Goal: Information Seeking & Learning: Learn about a topic

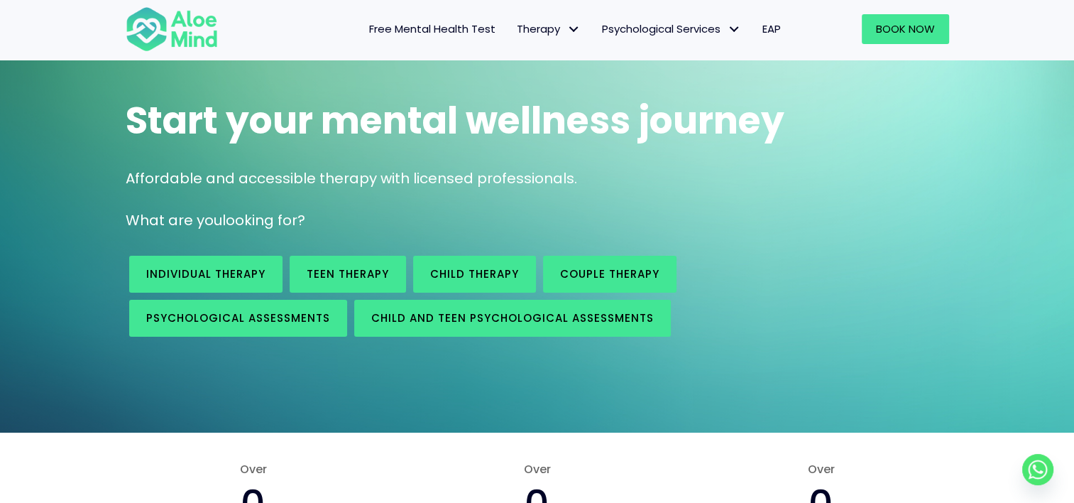
scroll to position [213, 0]
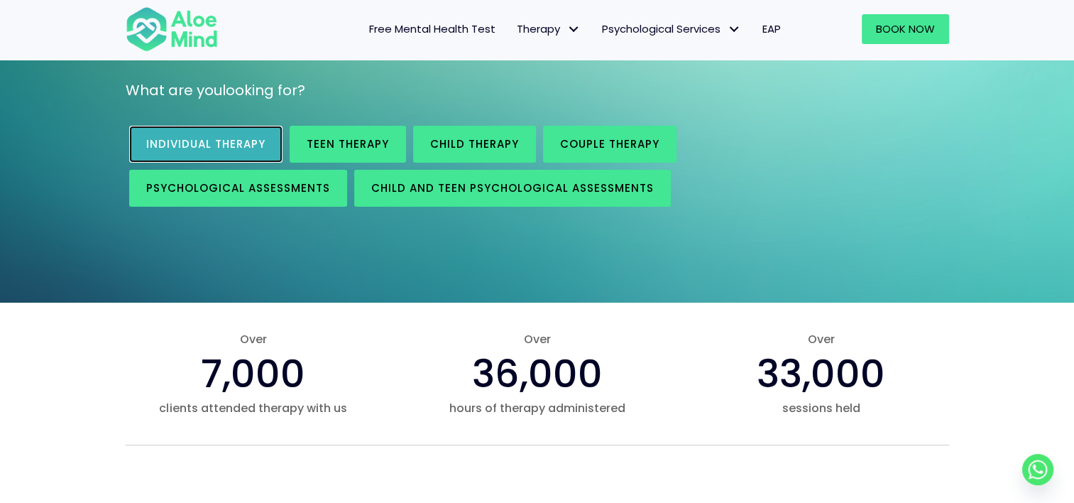
click at [260, 145] on span "Individual therapy" at bounding box center [205, 143] width 119 height 15
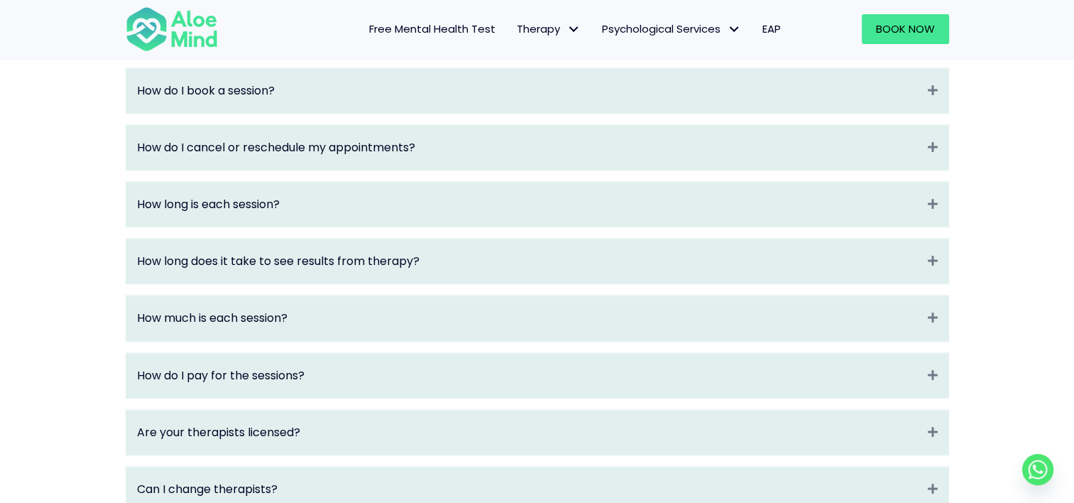
scroll to position [1632, 0]
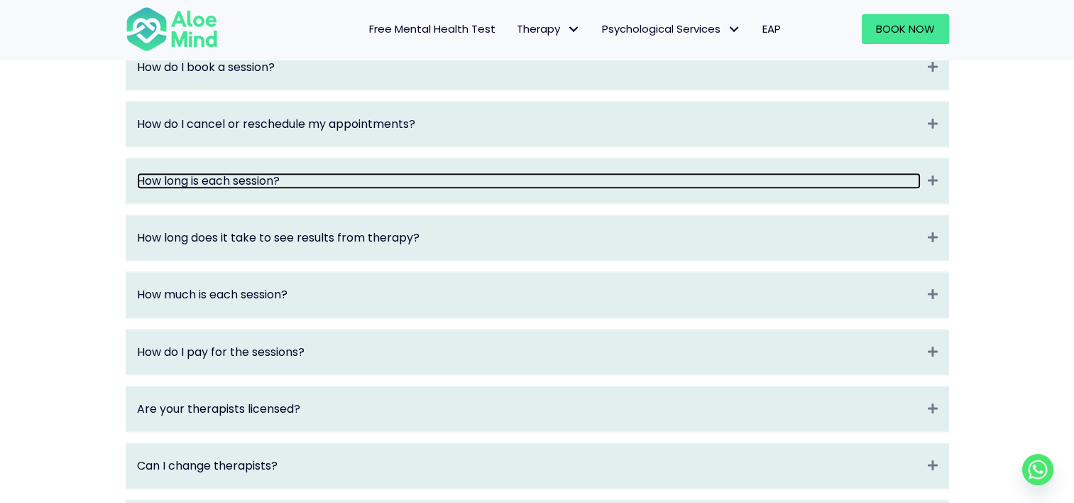
click at [564, 189] on link "How long is each session?" at bounding box center [529, 180] width 784 height 16
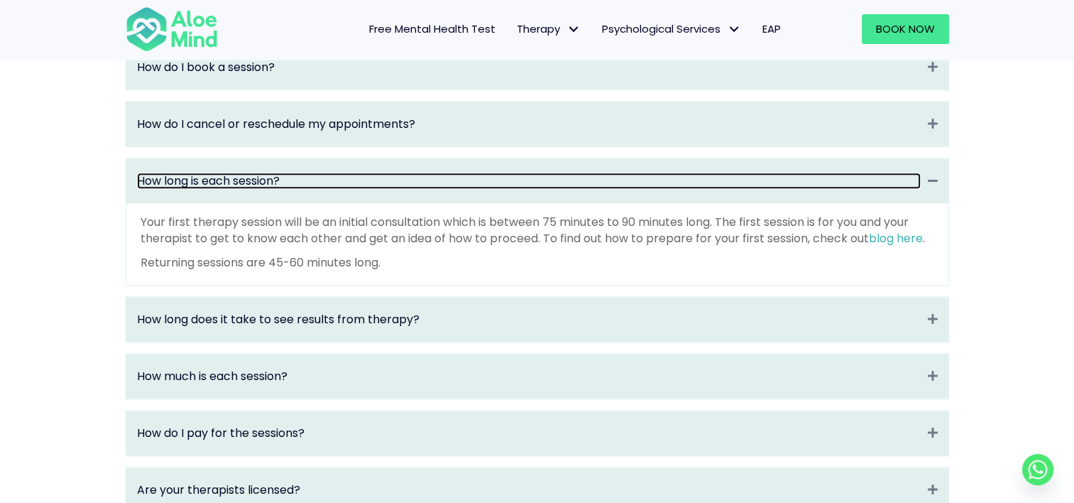
click at [564, 189] on link "How long is each session?" at bounding box center [529, 180] width 784 height 16
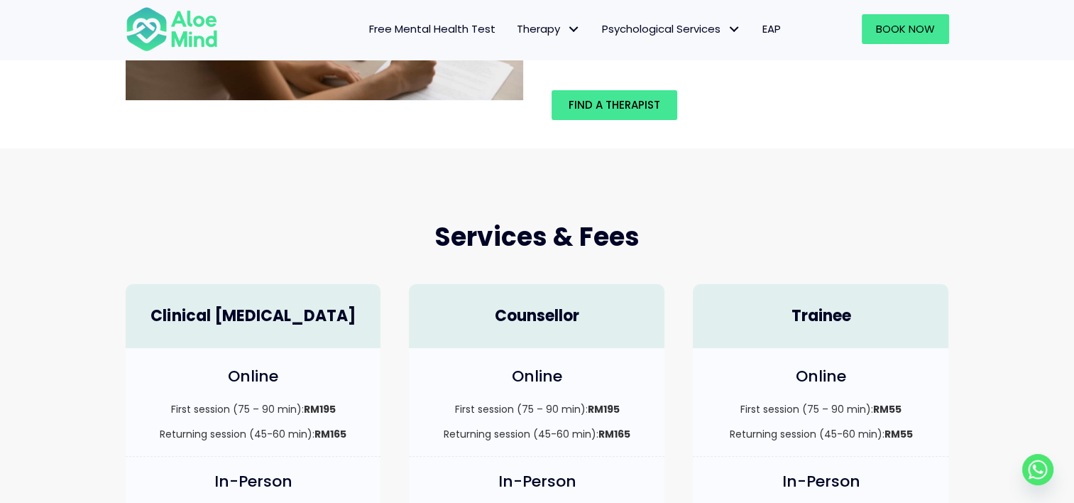
scroll to position [71, 0]
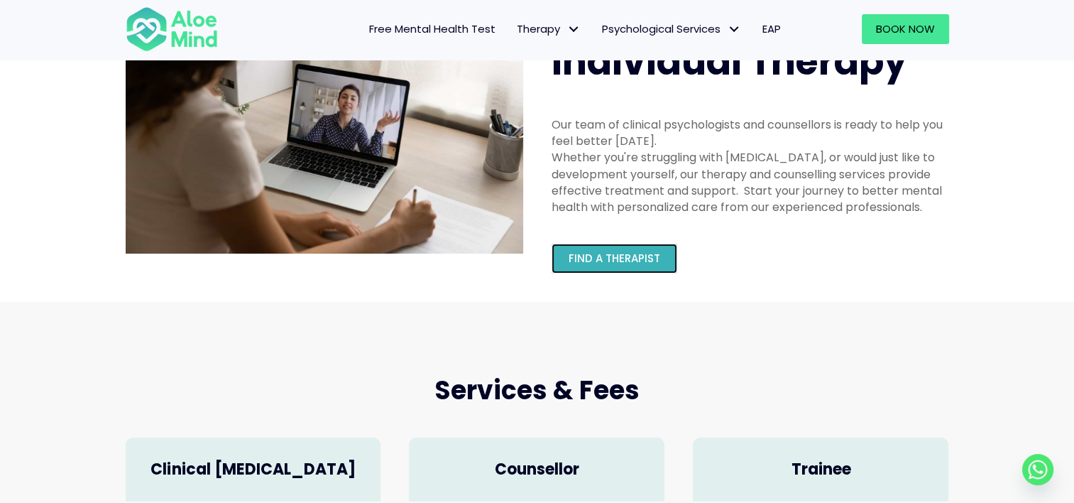
click at [607, 256] on span "Find a therapist" at bounding box center [615, 258] width 92 height 15
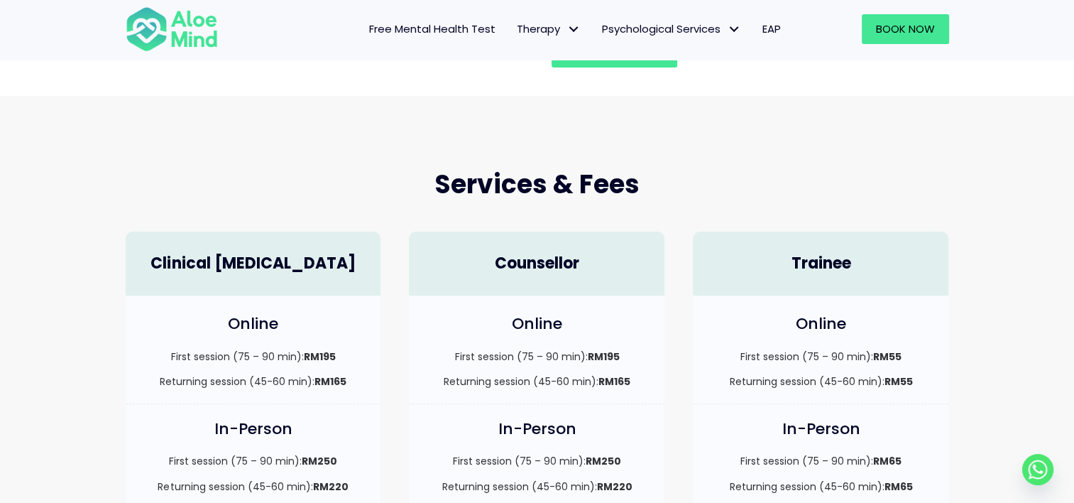
scroll to position [0, 0]
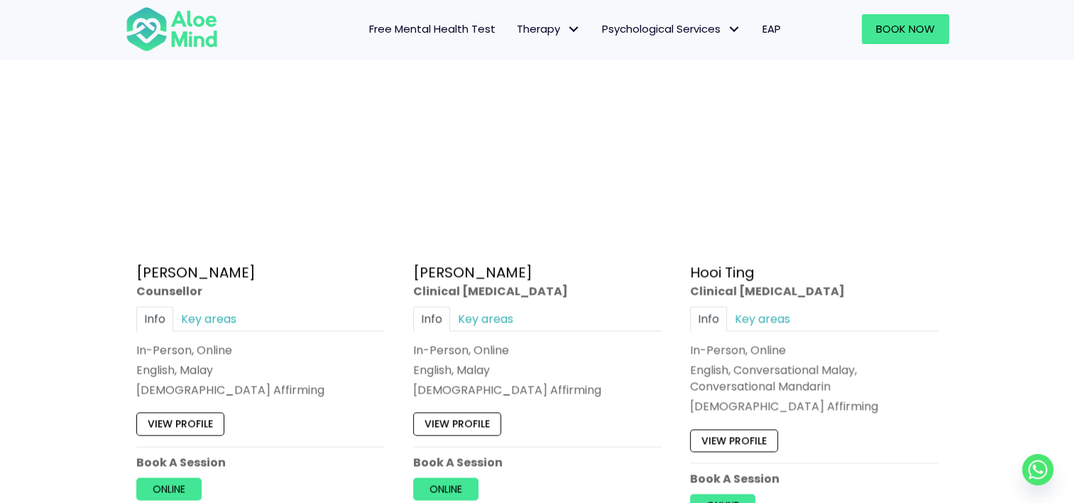
scroll to position [2413, 0]
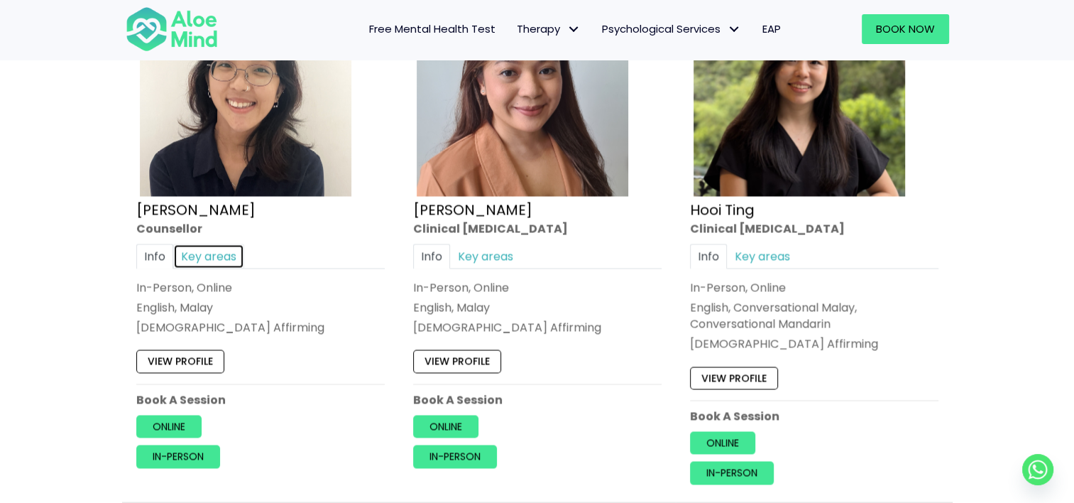
click at [209, 251] on link "Key areas" at bounding box center [208, 255] width 71 height 25
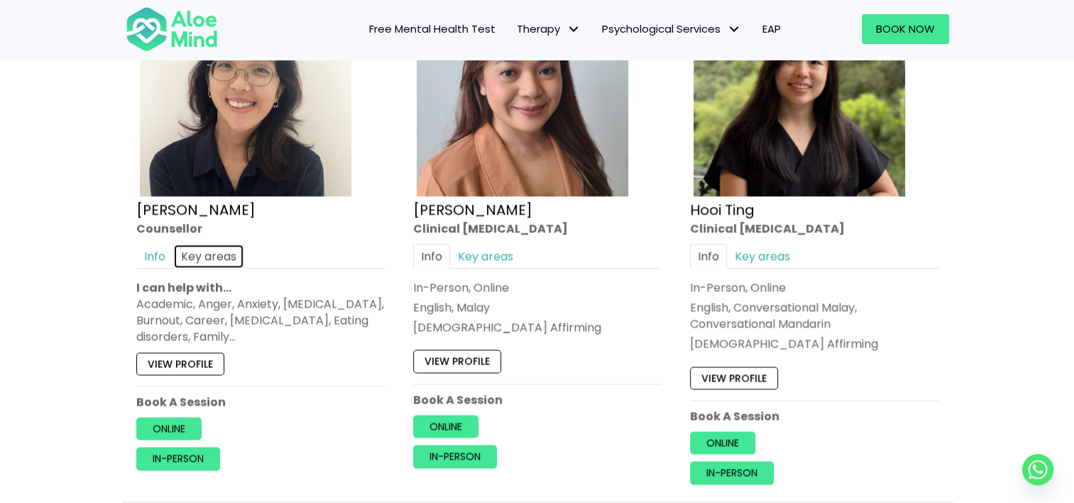
click at [208, 251] on link "Key areas" at bounding box center [208, 255] width 71 height 25
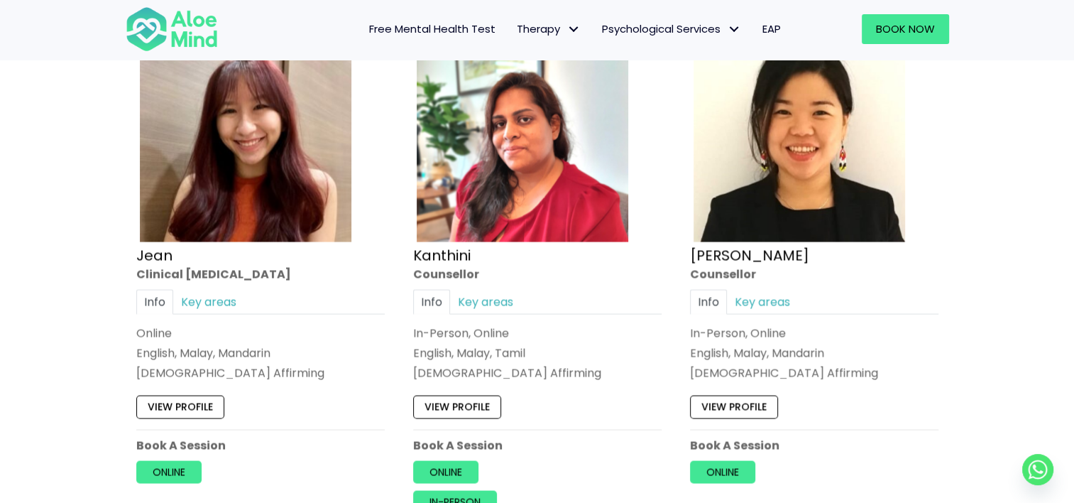
scroll to position [2910, 0]
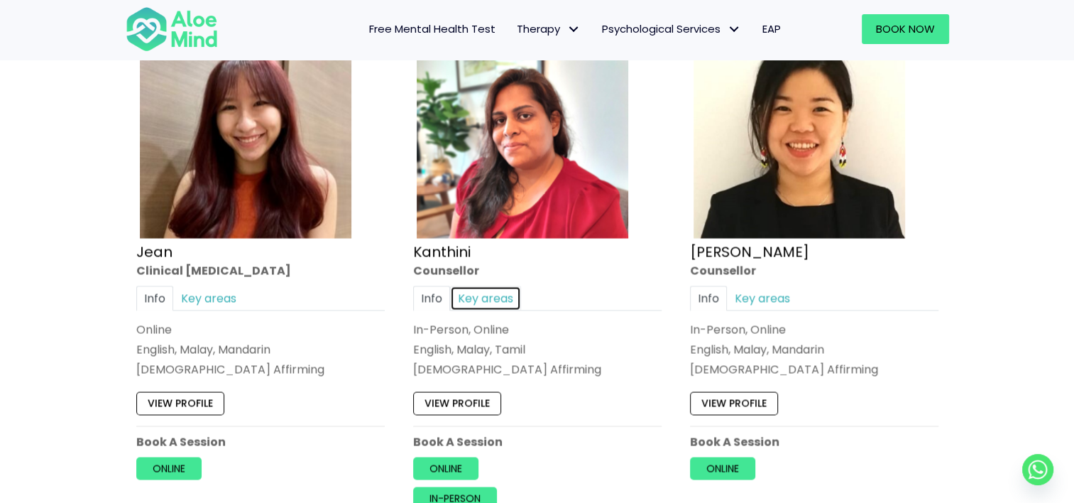
click at [512, 290] on link "Key areas" at bounding box center [485, 298] width 71 height 25
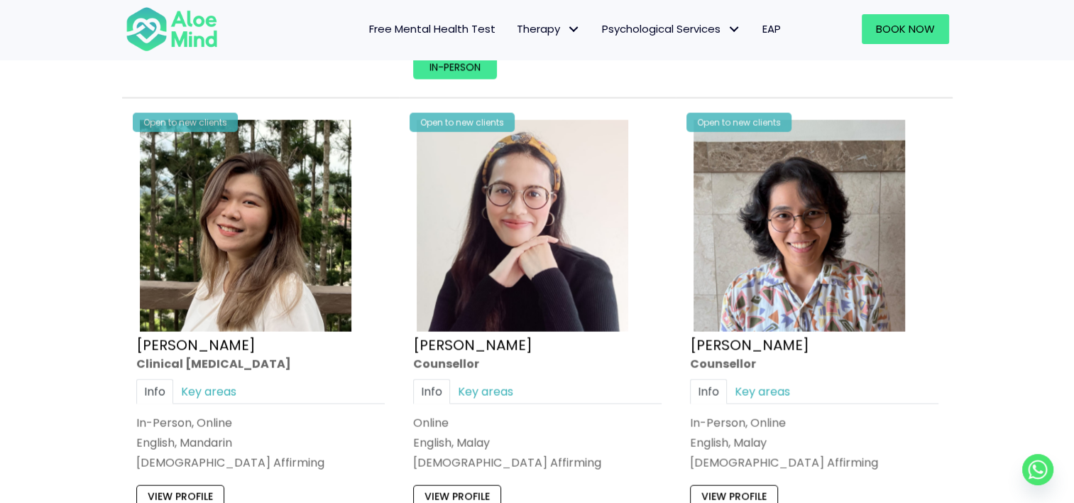
scroll to position [3478, 0]
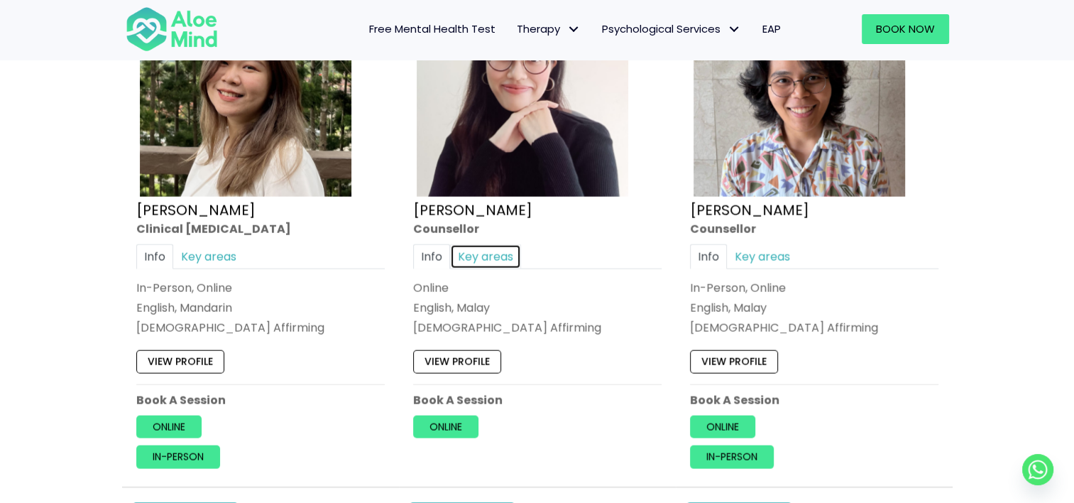
click at [500, 256] on link "Key areas" at bounding box center [485, 256] width 71 height 25
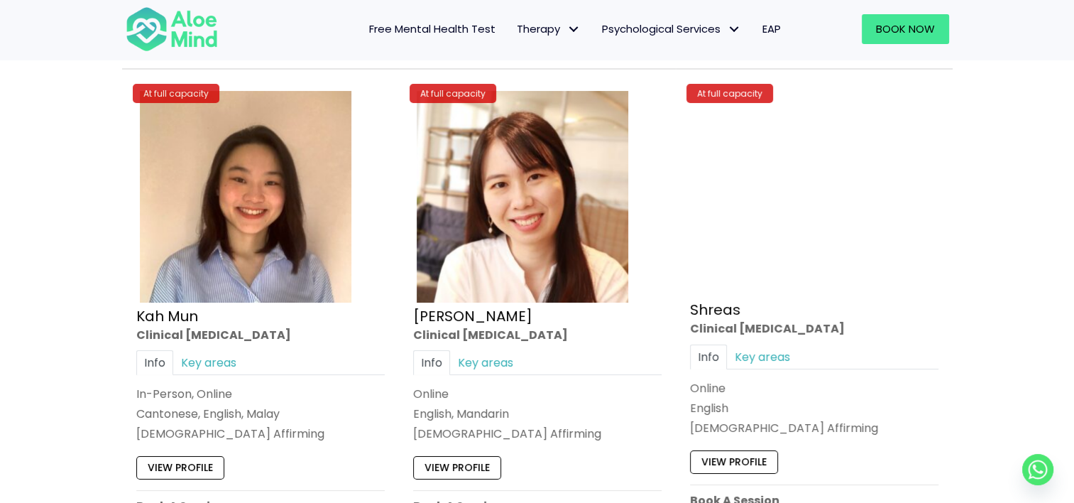
scroll to position [5465, 0]
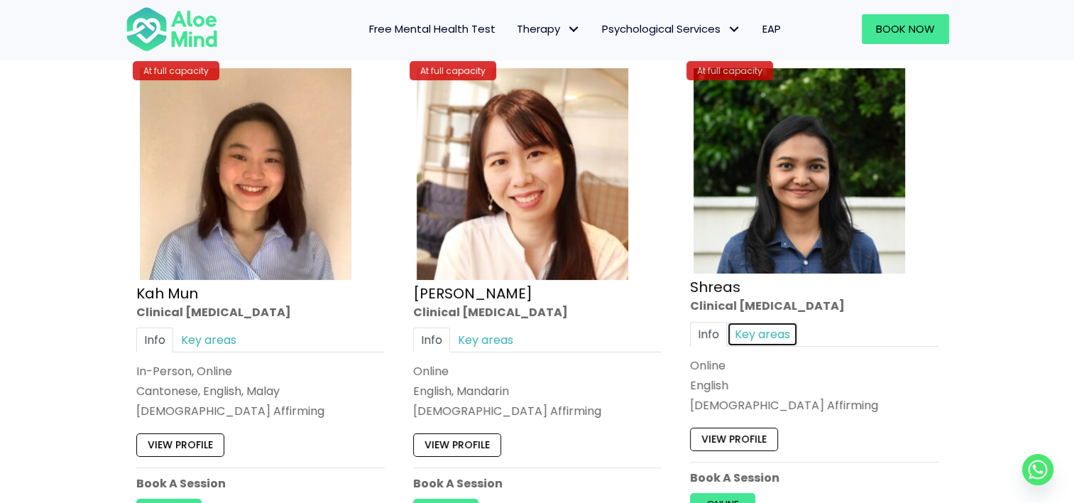
click at [733, 325] on link "Key areas" at bounding box center [762, 333] width 71 height 25
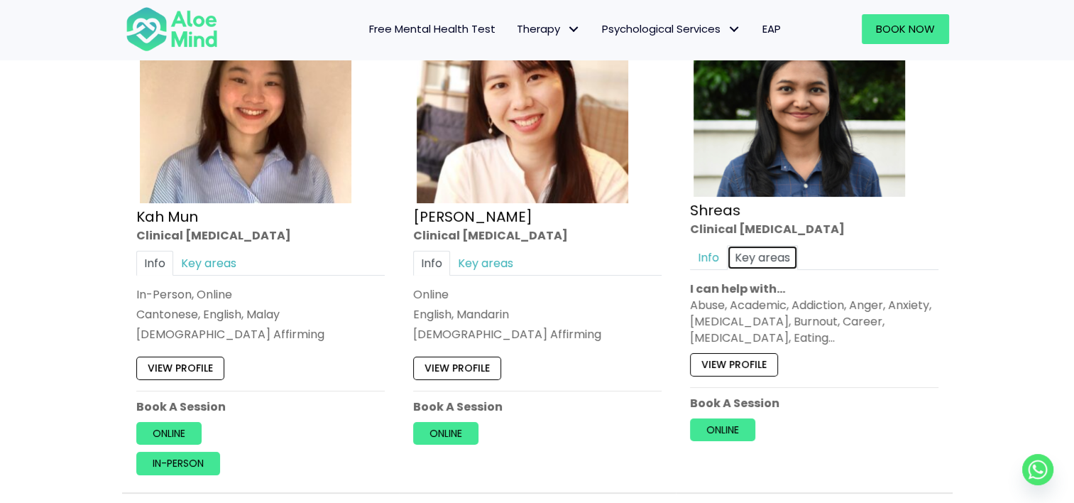
scroll to position [5536, 0]
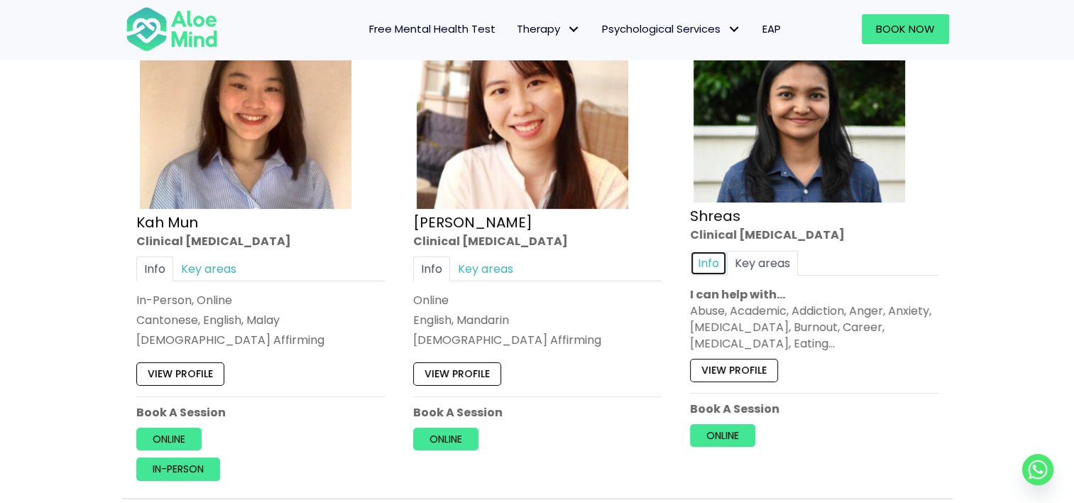
click at [719, 251] on link "Info" at bounding box center [708, 262] width 37 height 25
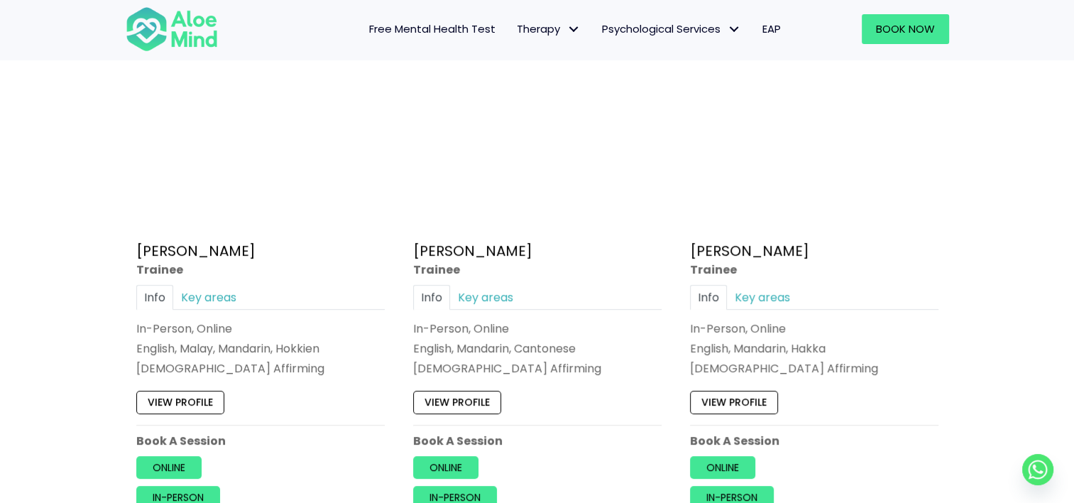
scroll to position [781, 0]
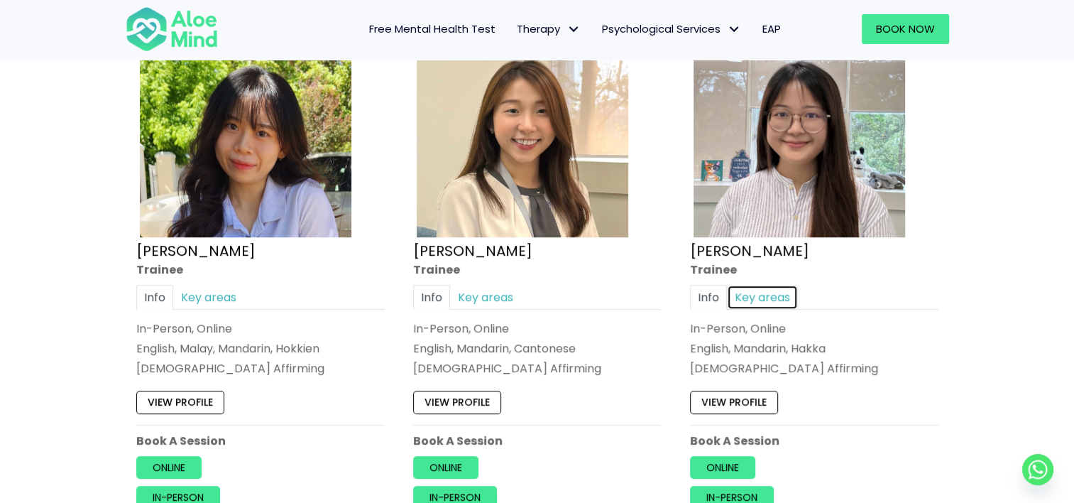
click at [767, 291] on link "Key areas" at bounding box center [762, 297] width 71 height 25
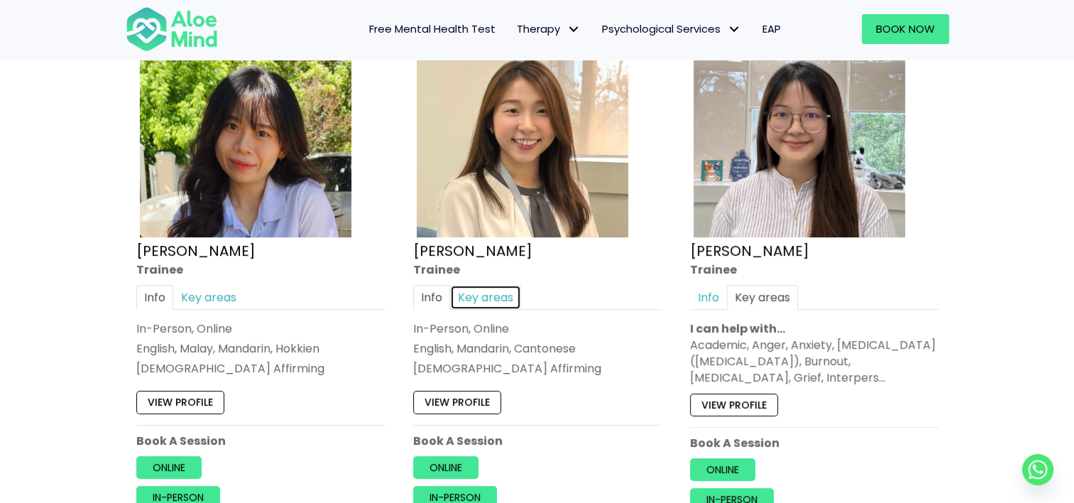
click at [500, 287] on link "Key areas" at bounding box center [485, 297] width 71 height 25
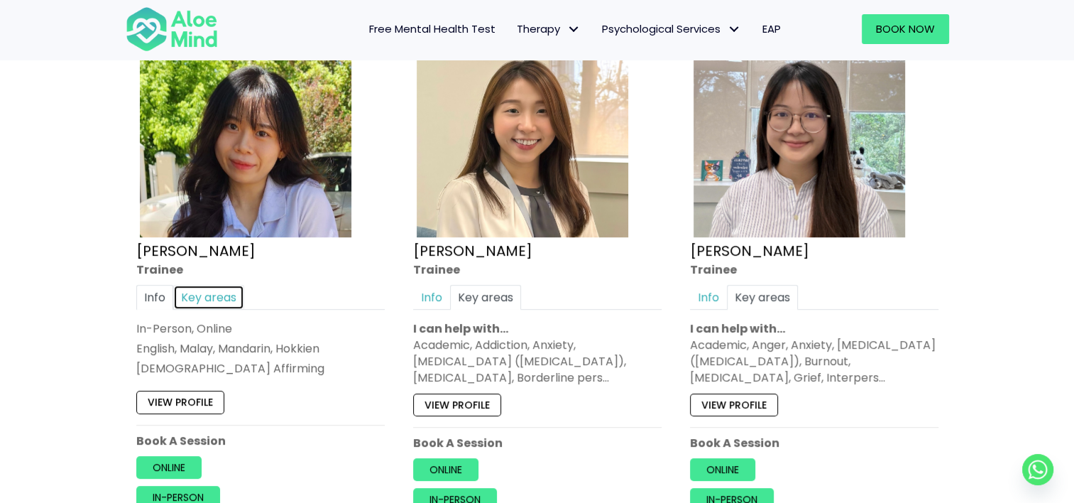
click at [207, 303] on link "Key areas" at bounding box center [208, 297] width 71 height 25
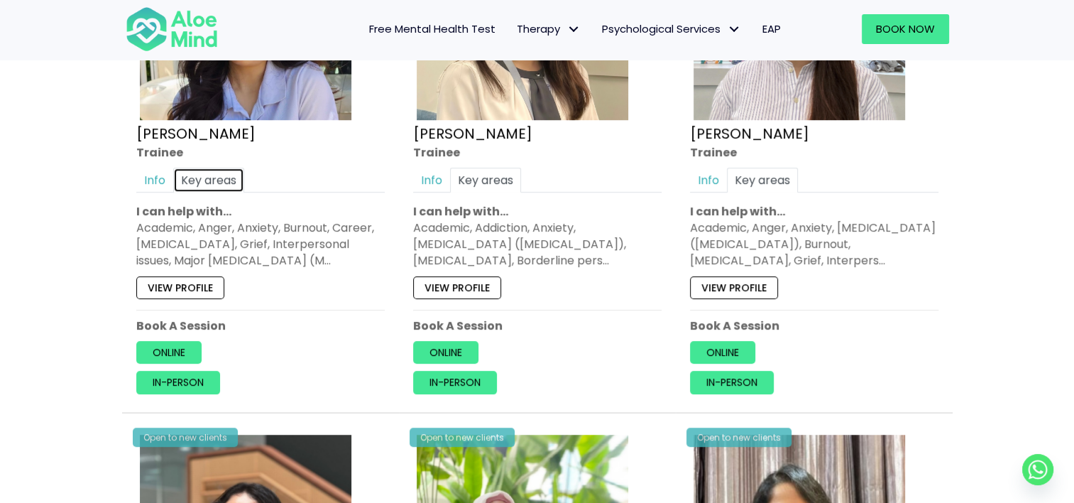
scroll to position [923, 0]
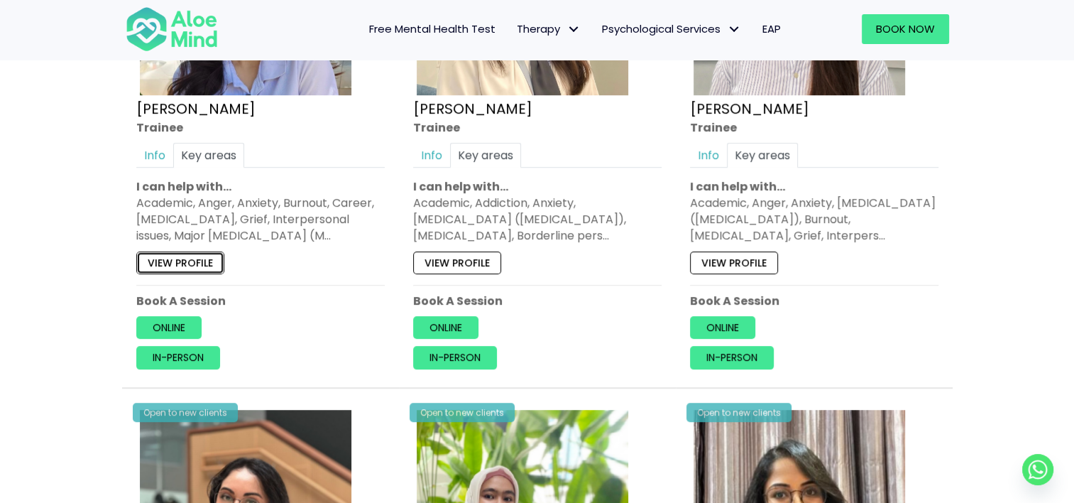
click at [189, 264] on link "View profile" at bounding box center [180, 262] width 88 height 23
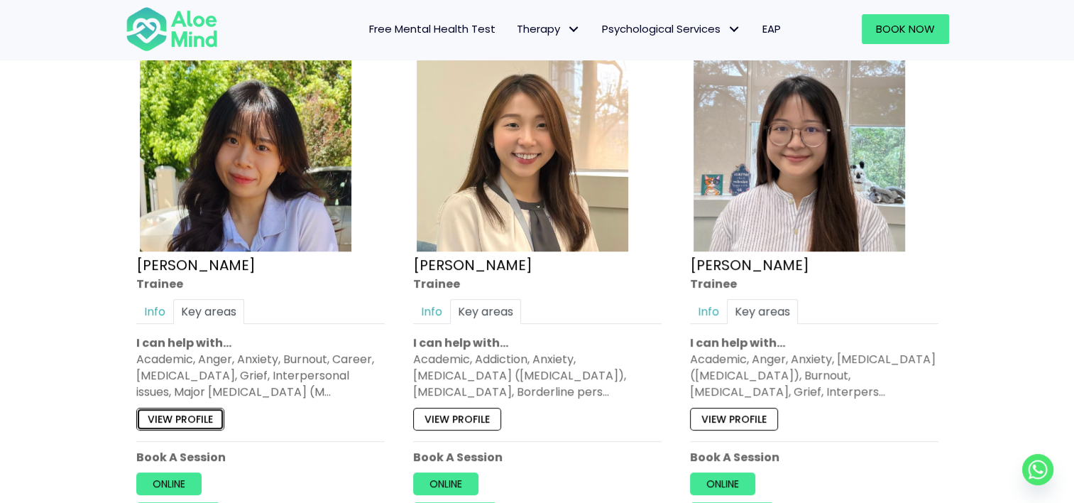
scroll to position [852, 0]
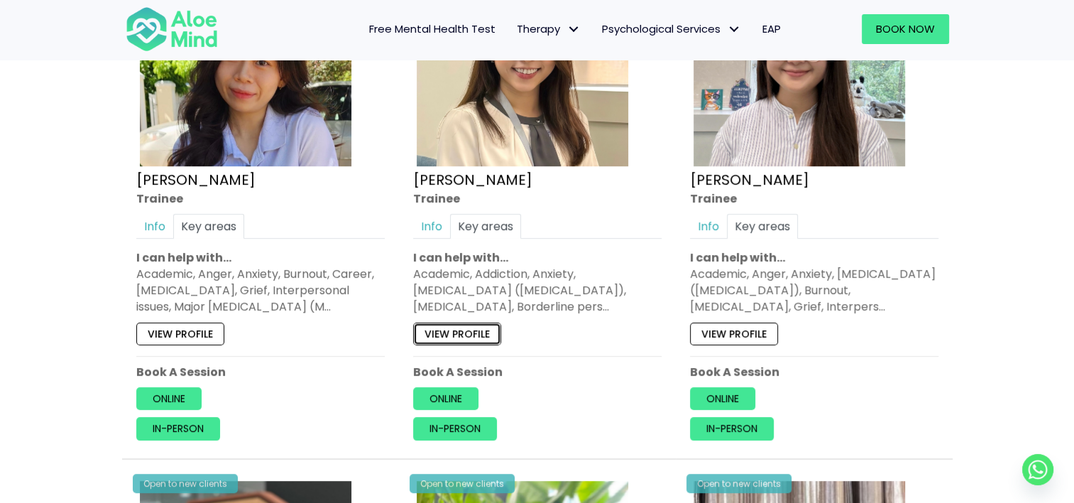
click at [446, 336] on link "View profile" at bounding box center [457, 333] width 88 height 23
click at [730, 335] on link "View profile" at bounding box center [734, 333] width 88 height 23
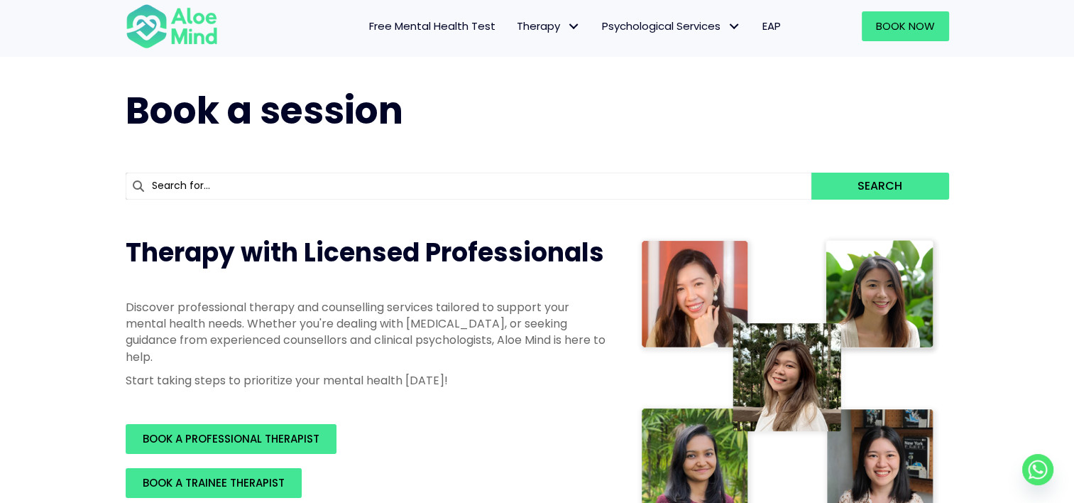
scroll to position [0, 0]
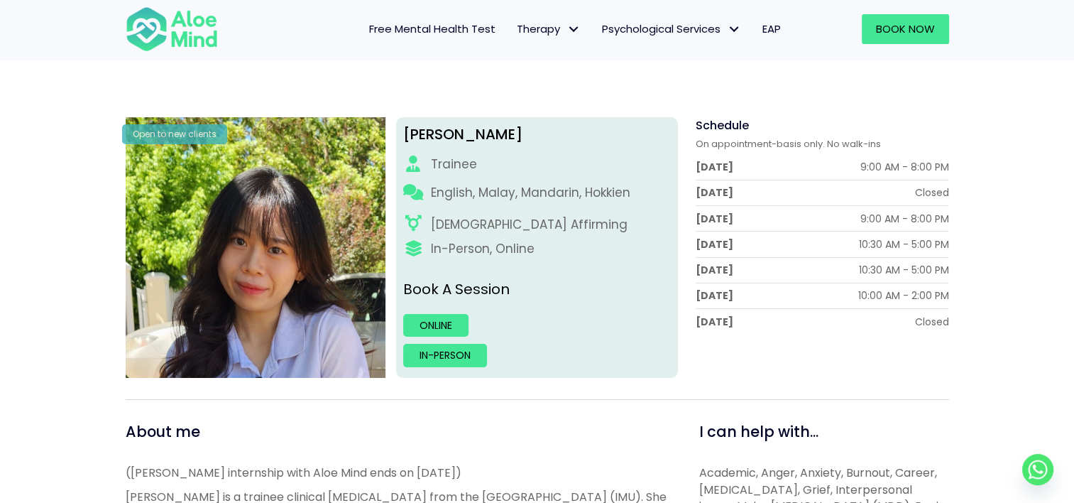
scroll to position [142, 0]
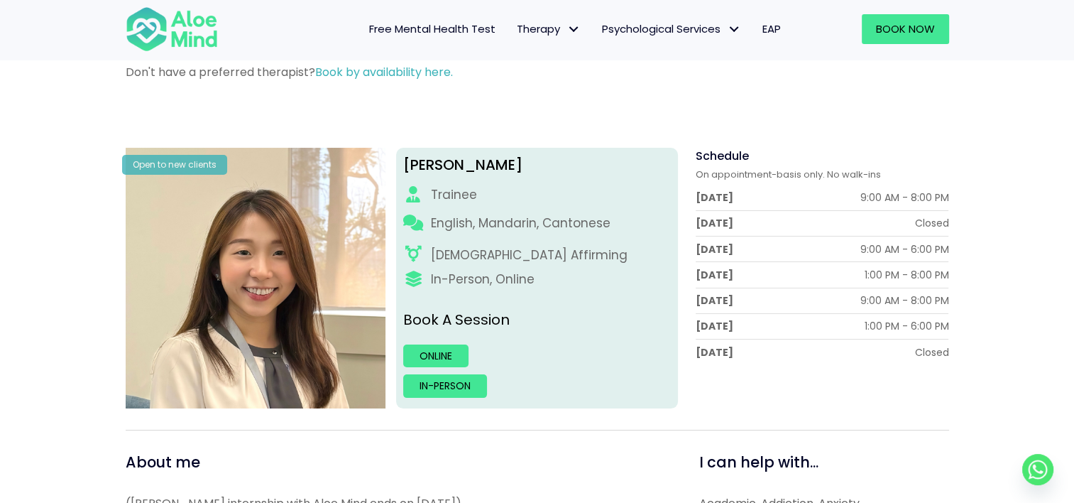
scroll to position [142, 0]
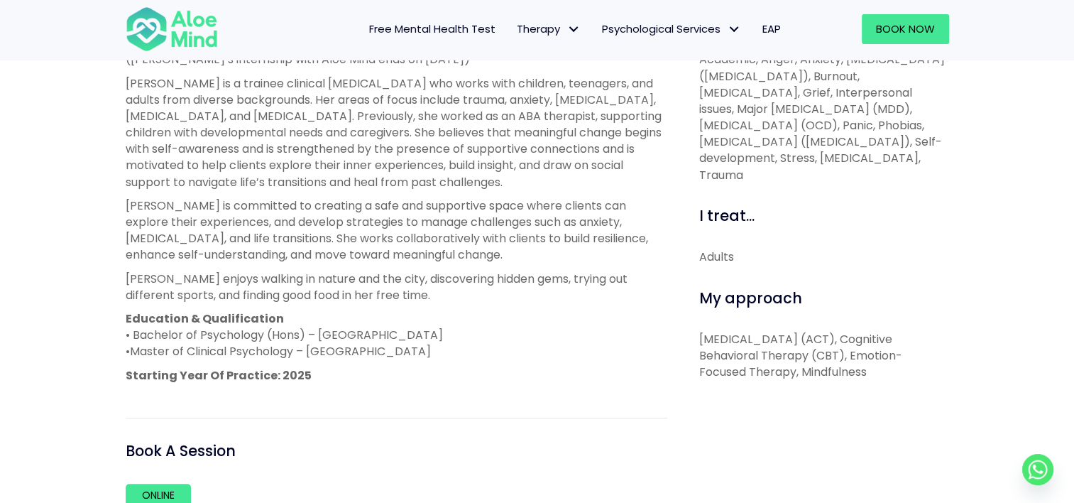
scroll to position [568, 0]
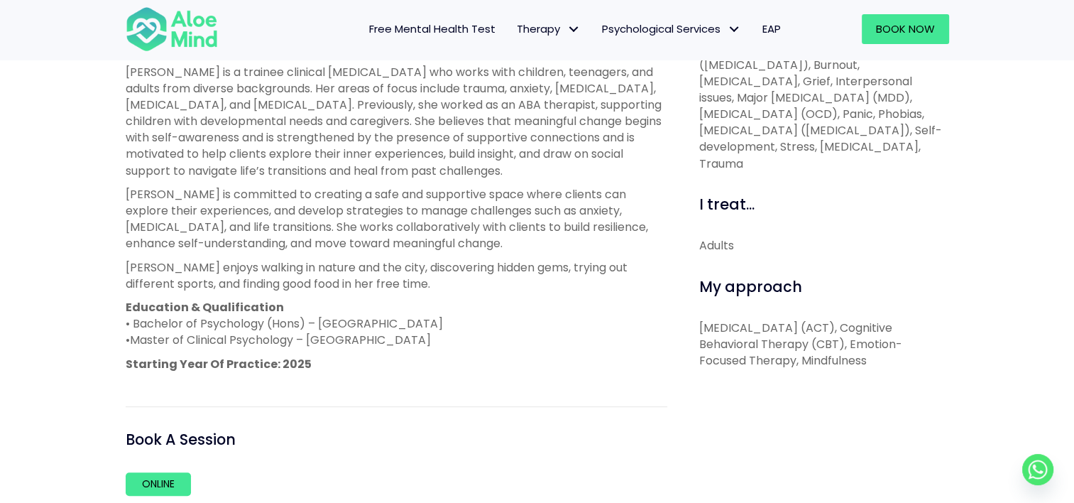
drag, startPoint x: 323, startPoint y: 321, endPoint x: 436, endPoint y: 319, distance: 112.9
click at [436, 319] on p "Education & Qualification • Bachelor of Psychology (Hons) – [GEOGRAPHIC_DATA] •…" at bounding box center [397, 324] width 542 height 50
copy p "[GEOGRAPHIC_DATA]"
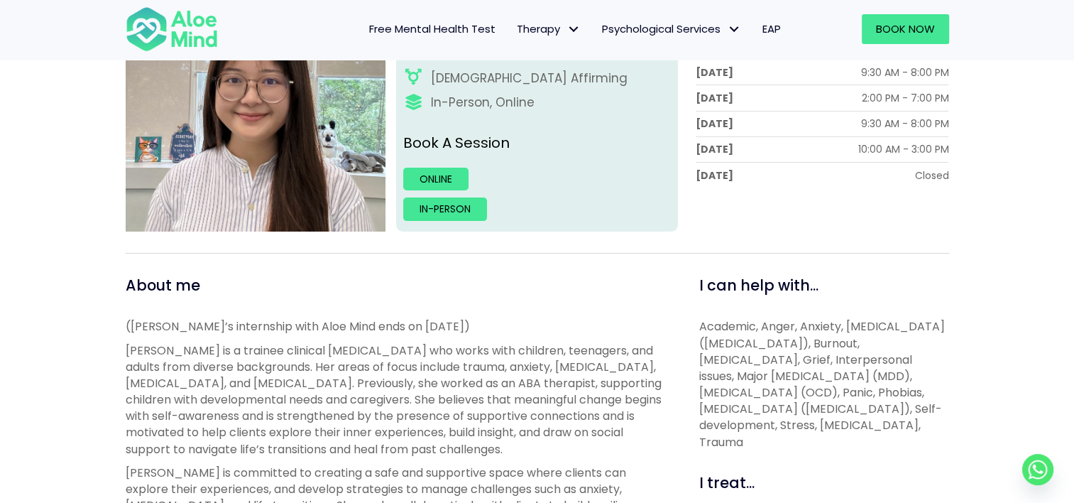
scroll to position [355, 0]
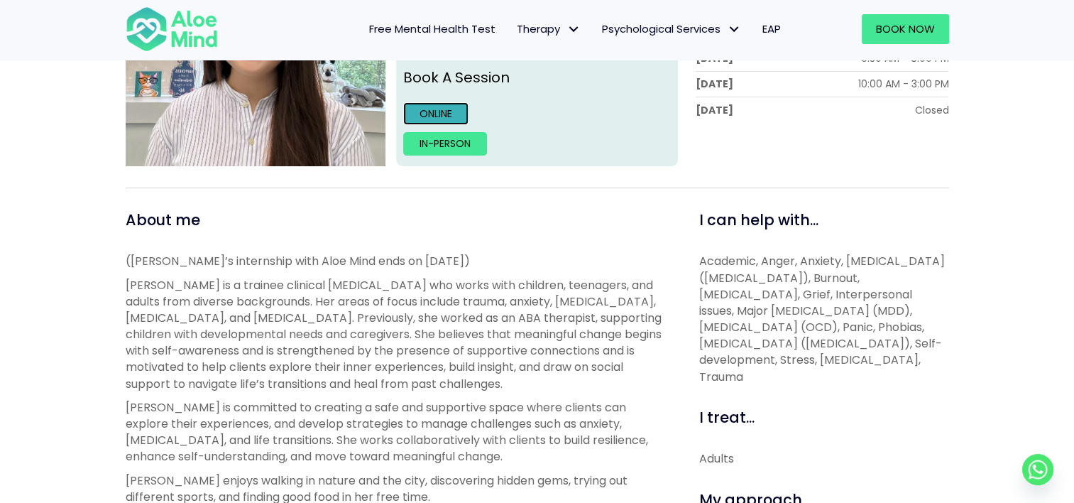
click at [440, 108] on link "Online" at bounding box center [435, 113] width 65 height 23
